Goal: Information Seeking & Learning: Find specific fact

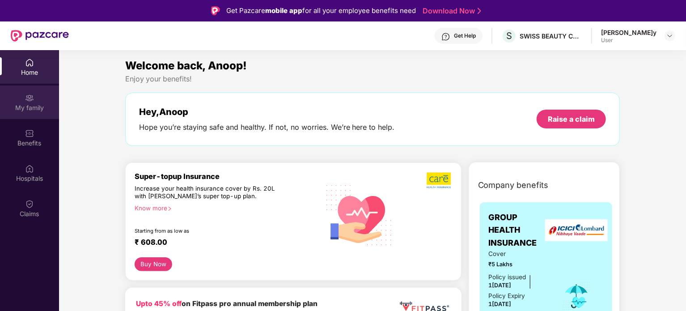
click at [27, 100] on img at bounding box center [29, 98] width 9 height 9
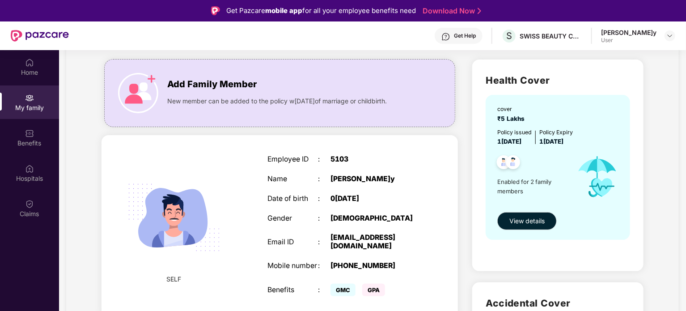
scroll to position [54, 0]
click at [526, 214] on button "View details" at bounding box center [527, 221] width 60 height 18
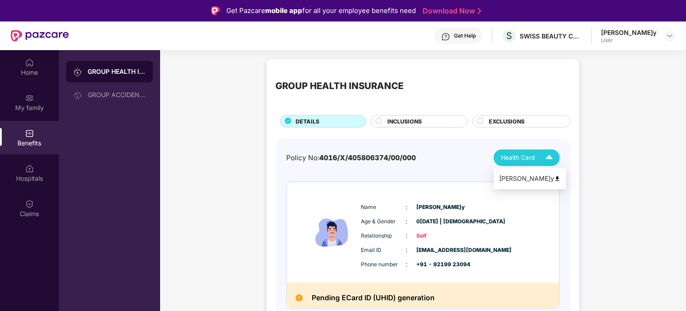
click at [542, 154] on img at bounding box center [550, 158] width 16 height 16
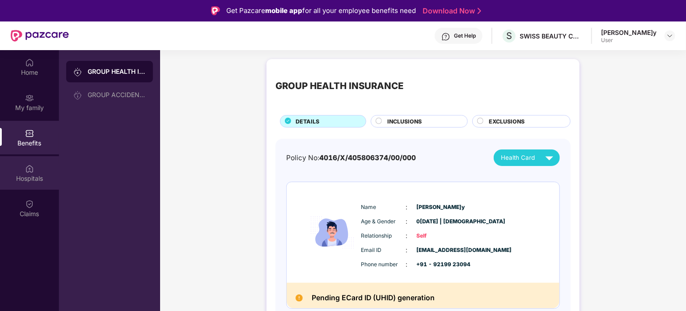
click at [26, 168] on img at bounding box center [29, 168] width 9 height 9
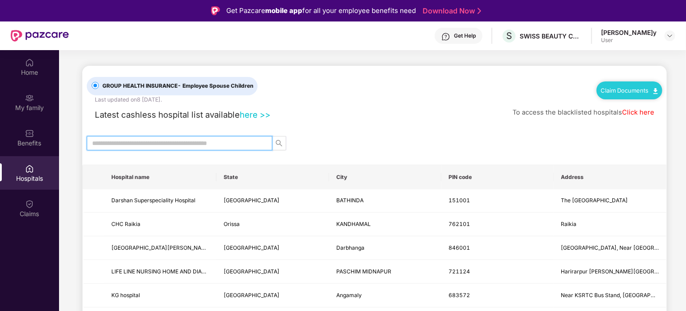
click at [195, 143] on input "text" at bounding box center [176, 143] width 168 height 10
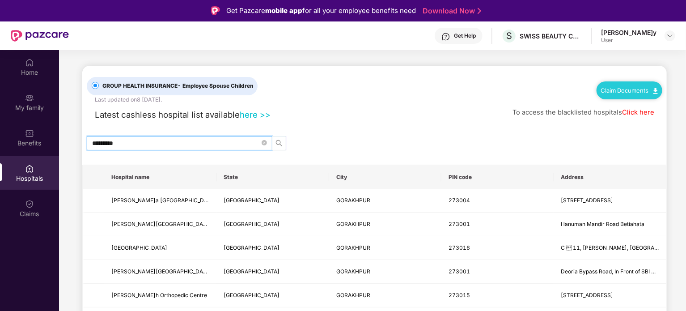
click at [282, 141] on icon "search" at bounding box center [279, 143] width 7 height 7
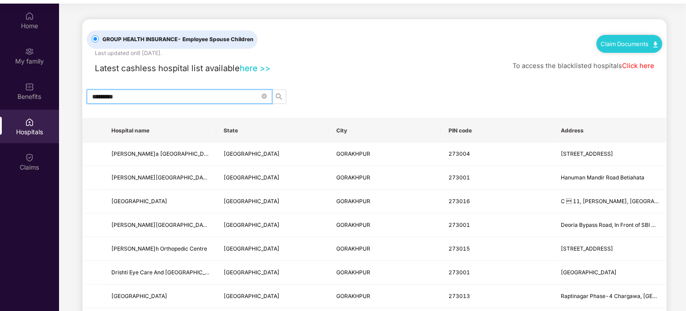
type input "*********"
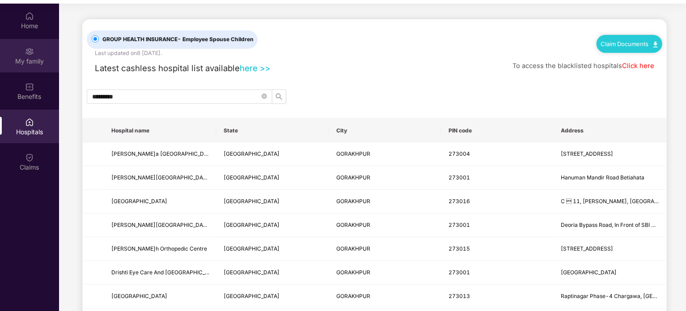
click at [30, 55] on img at bounding box center [29, 51] width 9 height 9
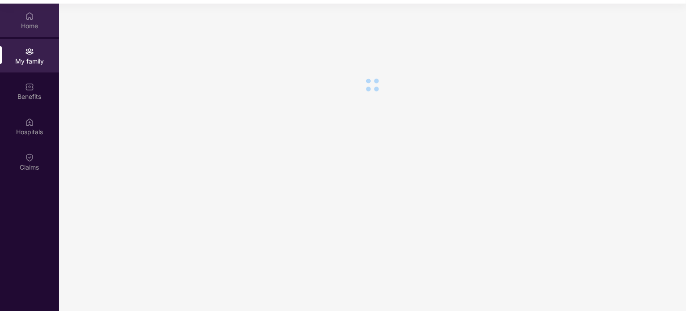
click at [31, 22] on div "Home" at bounding box center [29, 25] width 59 height 9
